Goal: Information Seeking & Learning: Learn about a topic

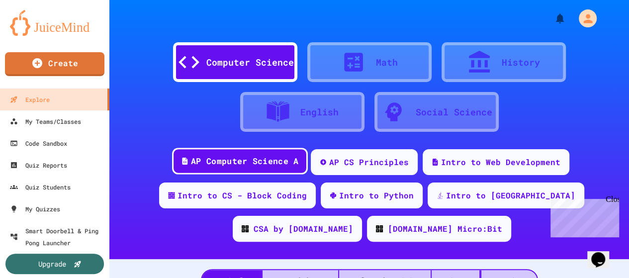
click at [224, 160] on div "AP Computer Science A" at bounding box center [244, 161] width 107 height 12
click at [227, 155] on div "AP Computer Science A" at bounding box center [244, 161] width 107 height 12
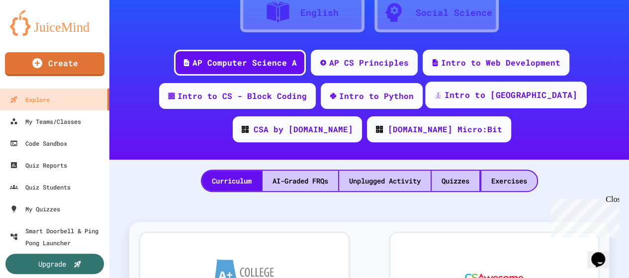
scroll to position [149, 0]
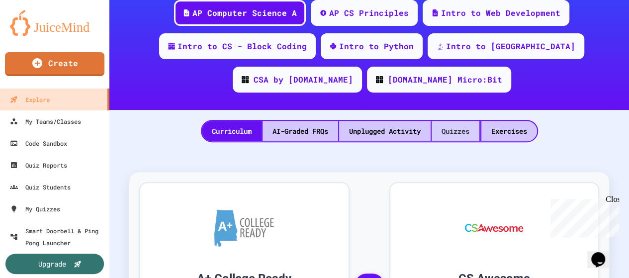
click at [450, 127] on div "Quizzes" at bounding box center [456, 131] width 48 height 20
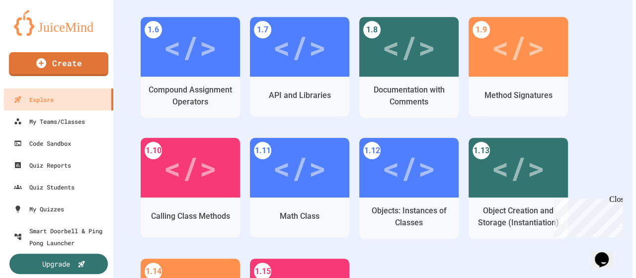
scroll to position [497, 0]
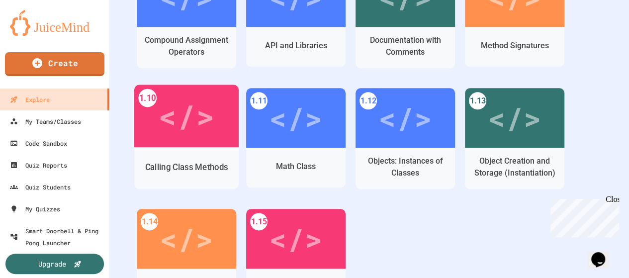
click at [182, 170] on div "Calling Class Methods" at bounding box center [186, 167] width 83 height 12
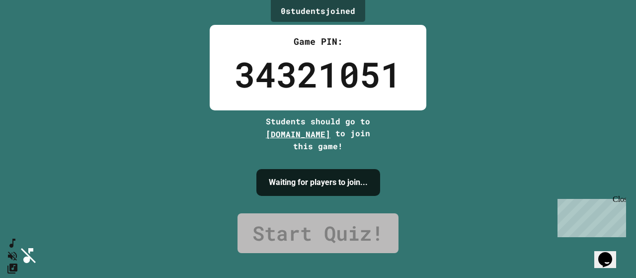
click at [527, 173] on div "0 student s joined Game PIN: 34321051 Students should go to [DOMAIN_NAME] to jo…" at bounding box center [318, 139] width 636 height 278
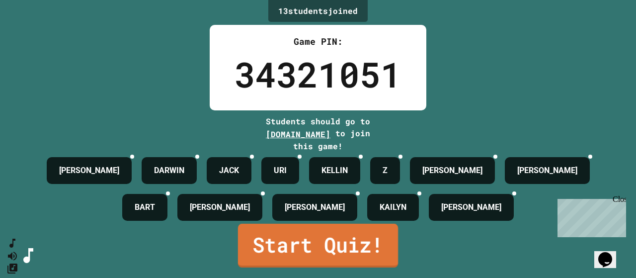
click at [342, 259] on link "Start Quiz!" at bounding box center [318, 246] width 160 height 44
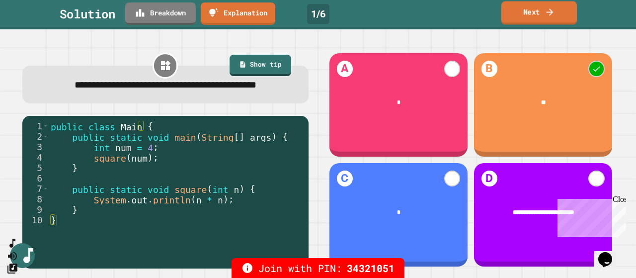
click at [535, 9] on link "Next" at bounding box center [540, 12] width 76 height 23
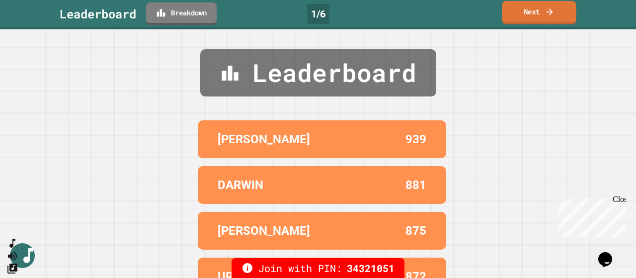
click at [523, 9] on link "Next" at bounding box center [539, 12] width 74 height 23
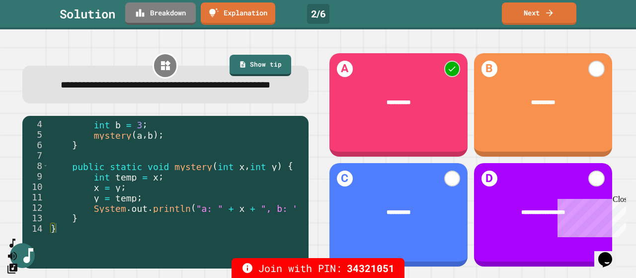
scroll to position [34, 0]
click at [530, 9] on link "Next" at bounding box center [539, 11] width 71 height 23
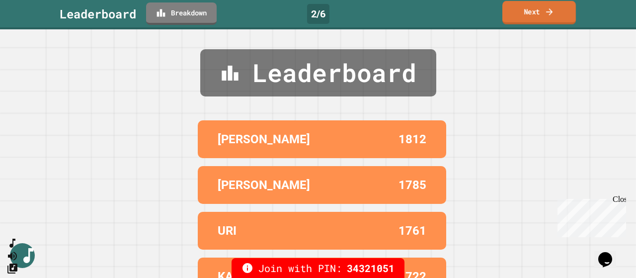
click at [538, 7] on link "Next" at bounding box center [540, 12] width 74 height 23
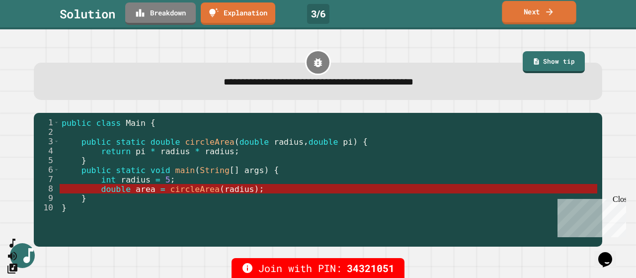
click at [545, 8] on icon at bounding box center [550, 11] width 10 height 10
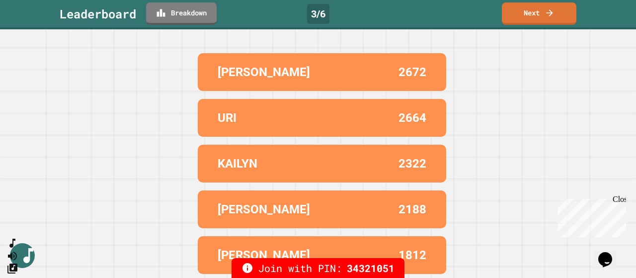
scroll to position [75, 0]
click at [539, 9] on link "Next" at bounding box center [539, 12] width 74 height 23
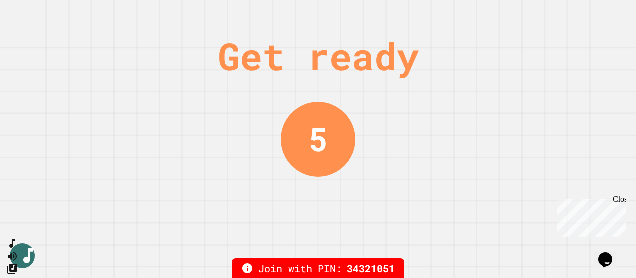
scroll to position [0, 0]
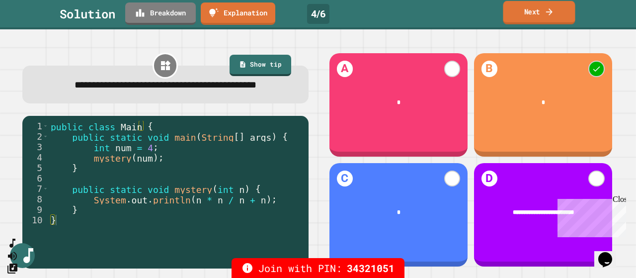
click at [517, 9] on link "Next" at bounding box center [539, 12] width 72 height 23
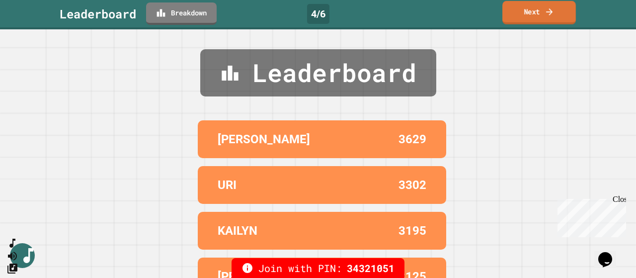
click at [536, 8] on link "Next" at bounding box center [540, 12] width 74 height 23
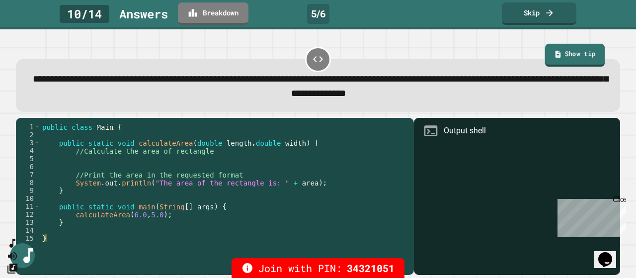
click at [554, 54] on link "Show tip" at bounding box center [575, 55] width 60 height 23
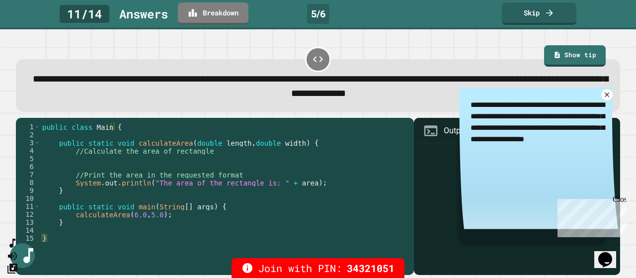
click at [606, 96] on icon at bounding box center [608, 94] width 4 height 4
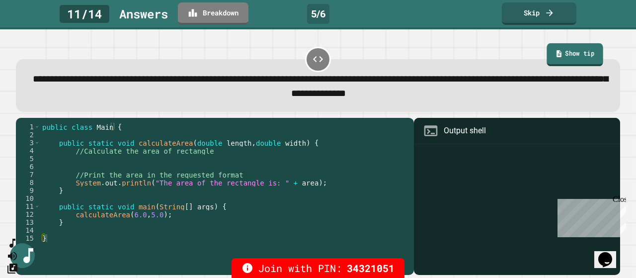
click at [570, 56] on link "Show tip" at bounding box center [575, 54] width 56 height 23
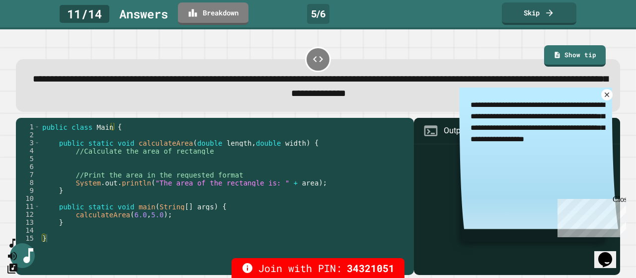
click at [604, 95] on icon at bounding box center [607, 94] width 7 height 7
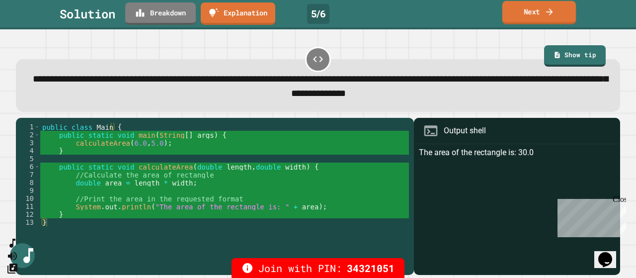
click at [518, 12] on link "Next" at bounding box center [540, 12] width 74 height 23
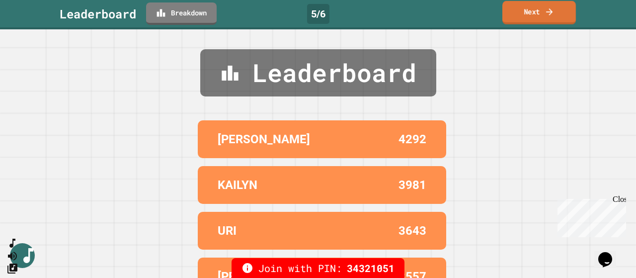
click at [522, 8] on link "Next" at bounding box center [540, 12] width 74 height 23
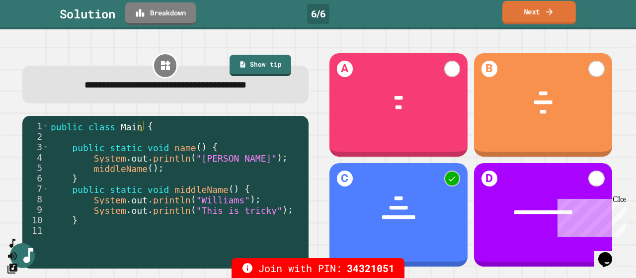
click at [524, 8] on link "Next" at bounding box center [540, 12] width 74 height 23
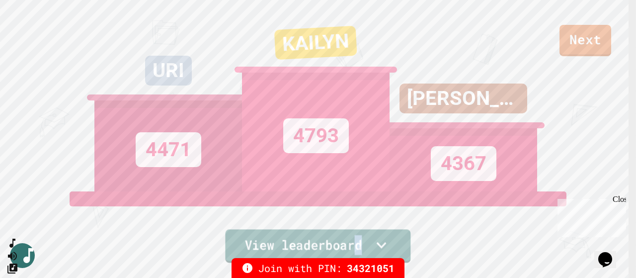
click at [356, 243] on link "View leaderboard" at bounding box center [317, 245] width 185 height 33
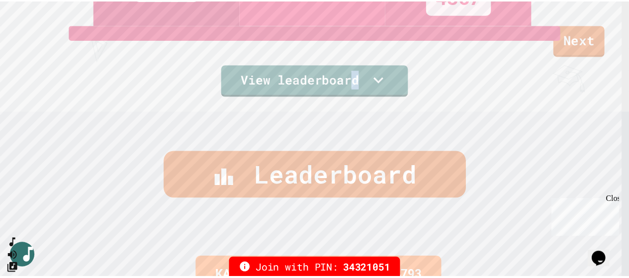
scroll to position [165, 0]
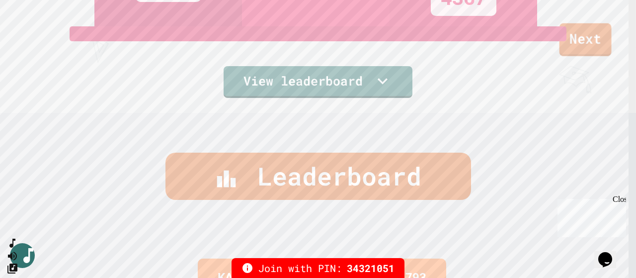
click at [578, 37] on link "Next" at bounding box center [586, 39] width 52 height 33
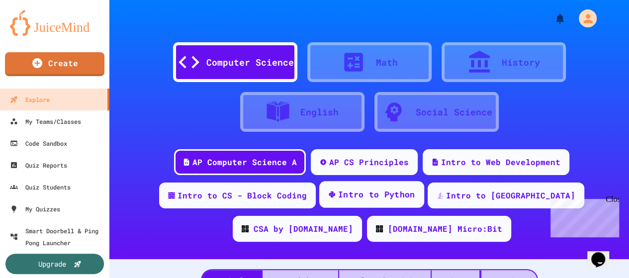
click at [354, 196] on div "Intro to Python" at bounding box center [376, 194] width 77 height 12
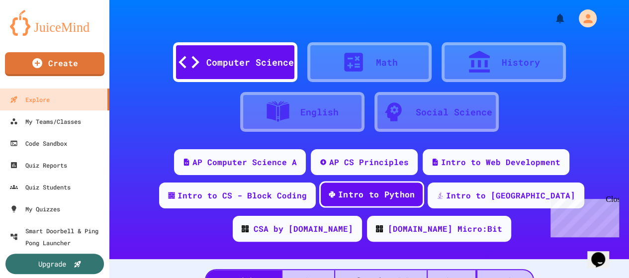
click at [363, 196] on div "Intro to Python" at bounding box center [376, 194] width 77 height 12
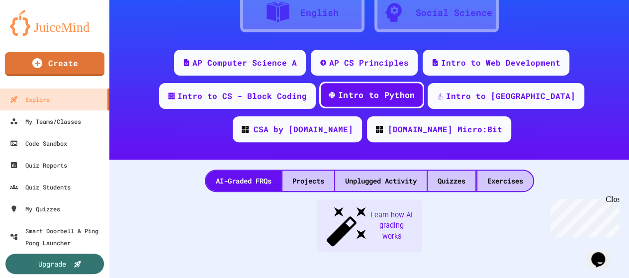
scroll to position [149, 0]
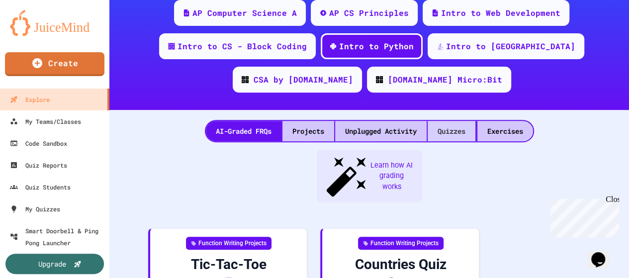
click at [444, 128] on div "Quizzes" at bounding box center [452, 131] width 48 height 20
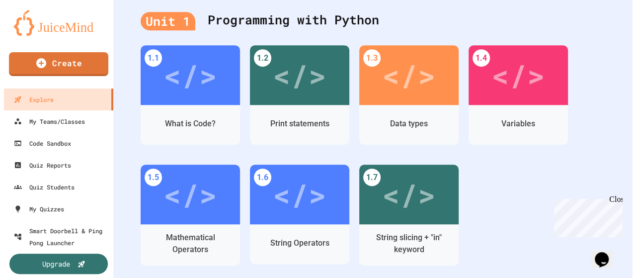
scroll to position [249, 0]
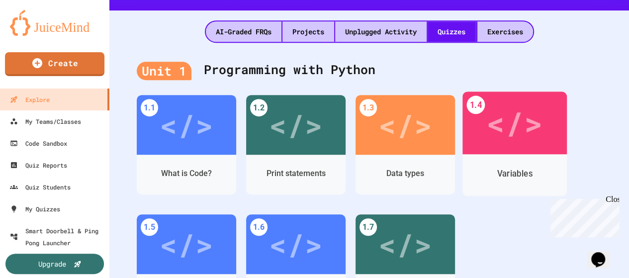
click at [506, 175] on div "Variables" at bounding box center [514, 174] width 35 height 12
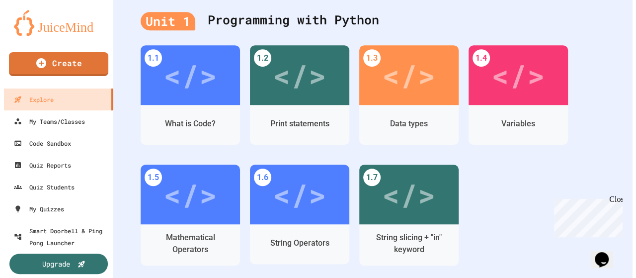
scroll to position [249, 0]
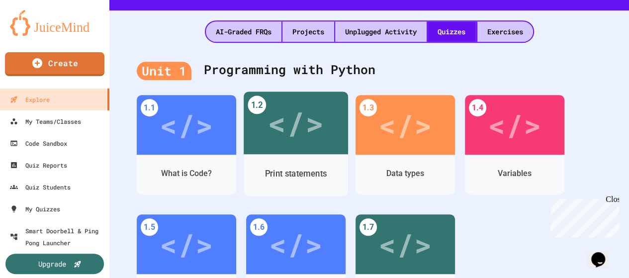
click at [291, 134] on div "</>" at bounding box center [296, 122] width 56 height 47
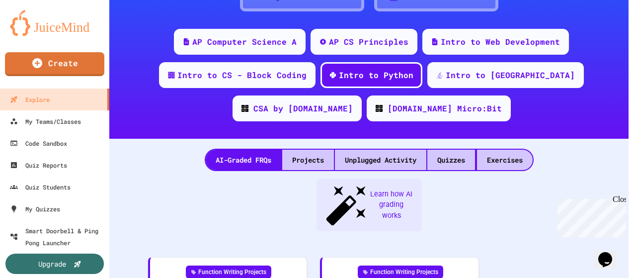
scroll to position [249, 0]
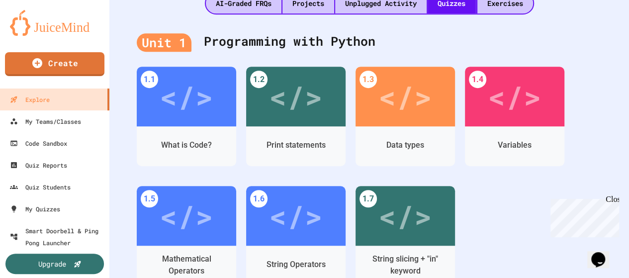
scroll to position [298, 0]
